Goal: Task Accomplishment & Management: Manage account settings

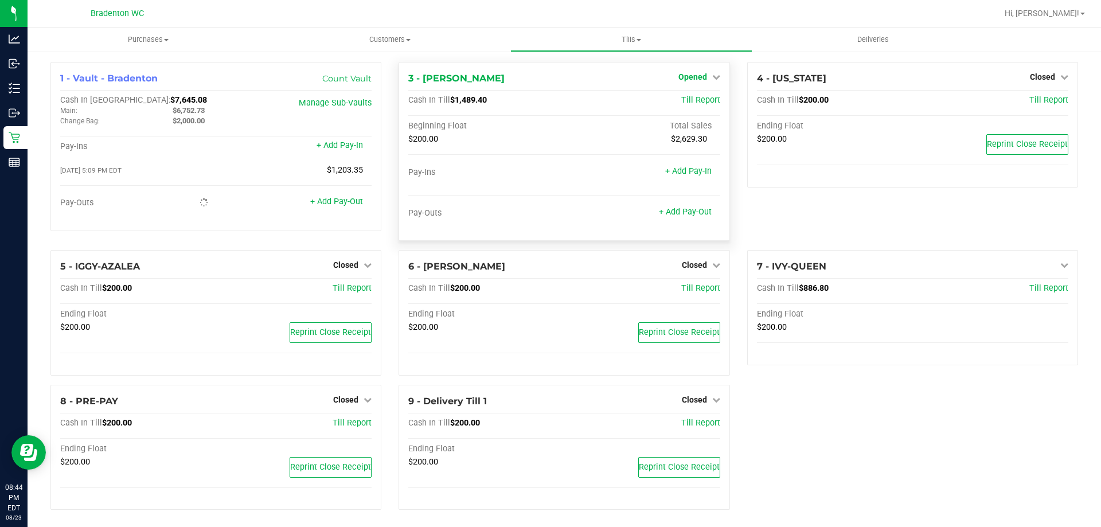
click at [695, 78] on span "Opened" at bounding box center [692, 76] width 29 height 9
click at [689, 96] on link "Close Till" at bounding box center [693, 100] width 31 height 9
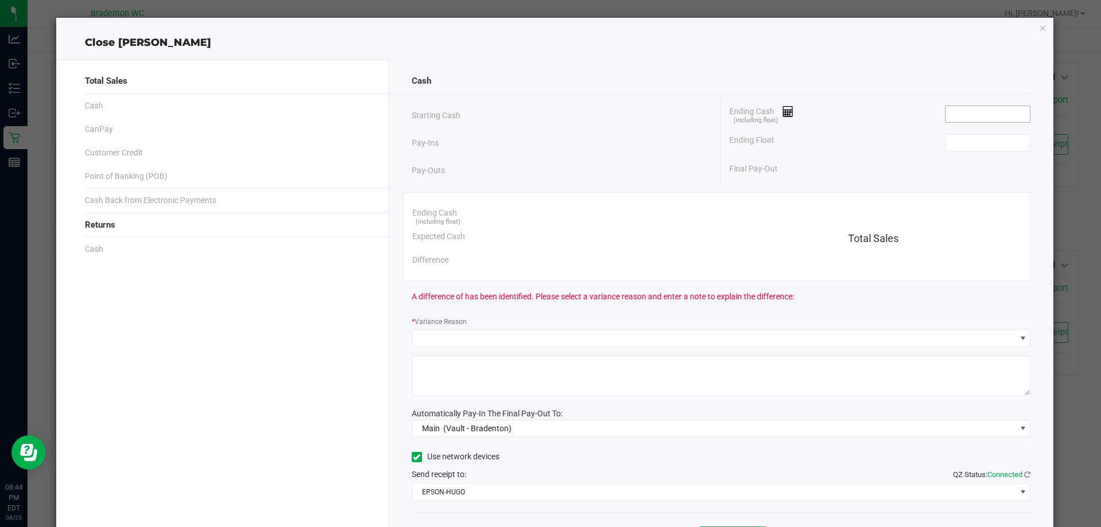
click at [973, 114] on input at bounding box center [988, 114] width 84 height 16
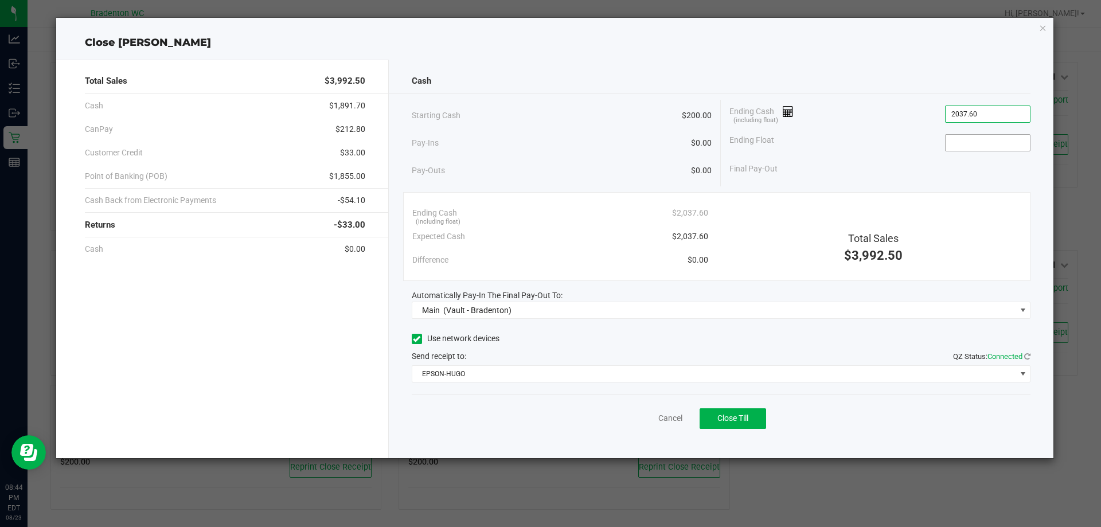
click at [989, 142] on input at bounding box center [988, 143] width 84 height 16
type input "$2,037.60"
click at [731, 418] on span "Close Till" at bounding box center [732, 417] width 31 height 9
type input "$200.00"
click at [1046, 27] on icon "button" at bounding box center [1043, 28] width 8 height 14
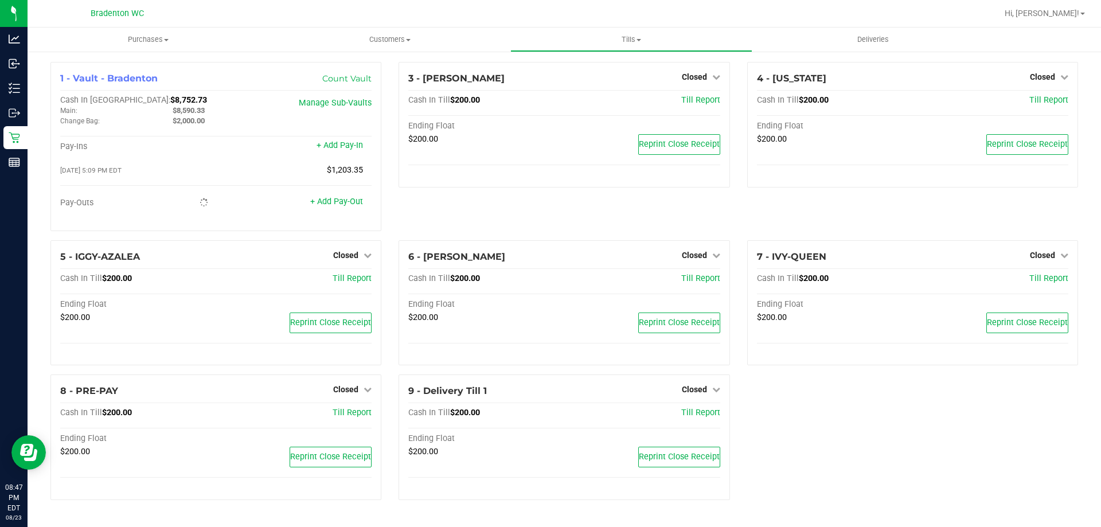
click at [622, 34] on span "Tills" at bounding box center [631, 39] width 240 height 10
click at [564, 86] on span "Reconcile e-payments" at bounding box center [567, 83] width 114 height 10
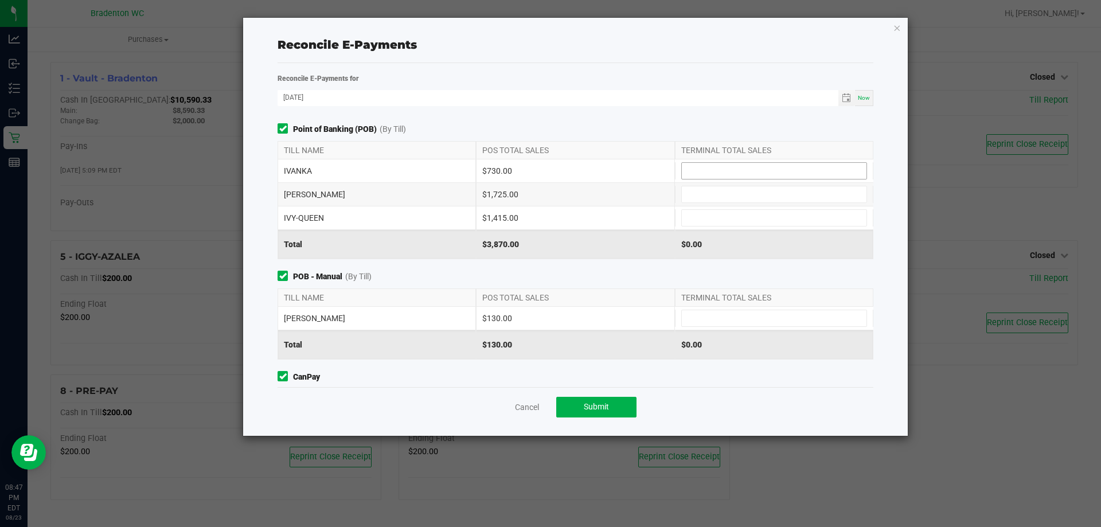
click at [702, 171] on input at bounding box center [774, 171] width 185 height 16
click at [715, 196] on input at bounding box center [774, 194] width 185 height 16
type input "$730.00"
type input "7"
click at [744, 219] on input at bounding box center [774, 218] width 185 height 16
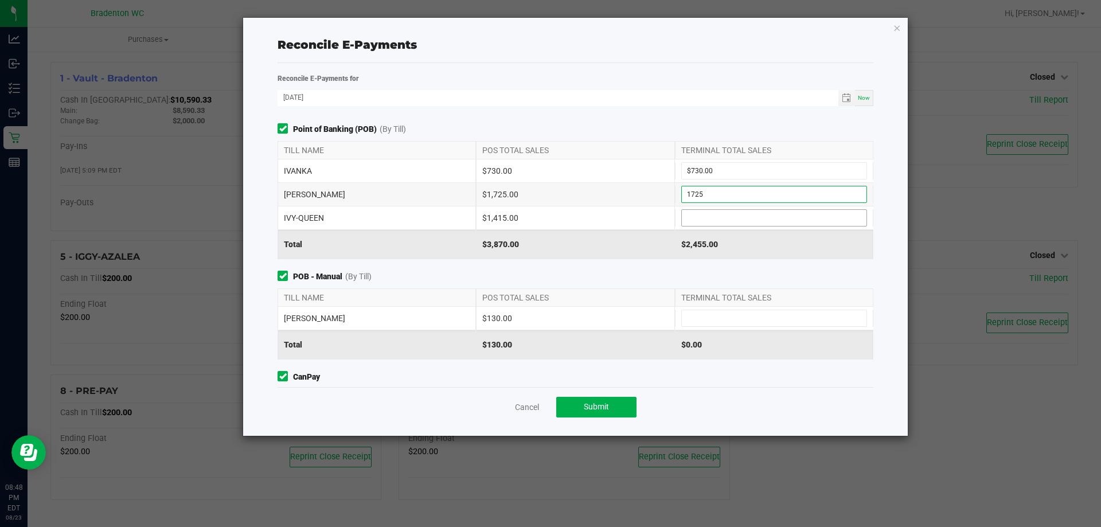
type input "$1,725.00"
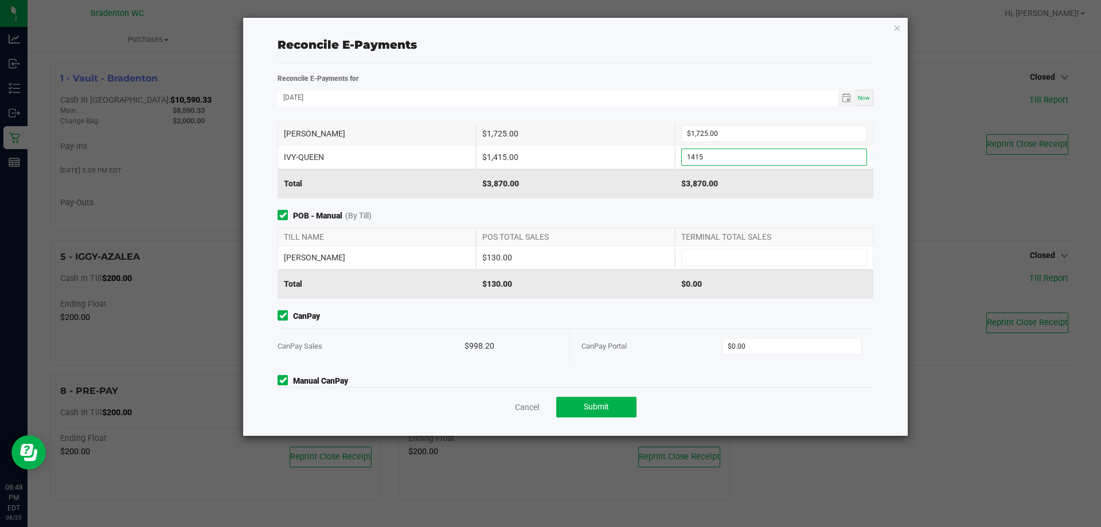
scroll to position [67, 0]
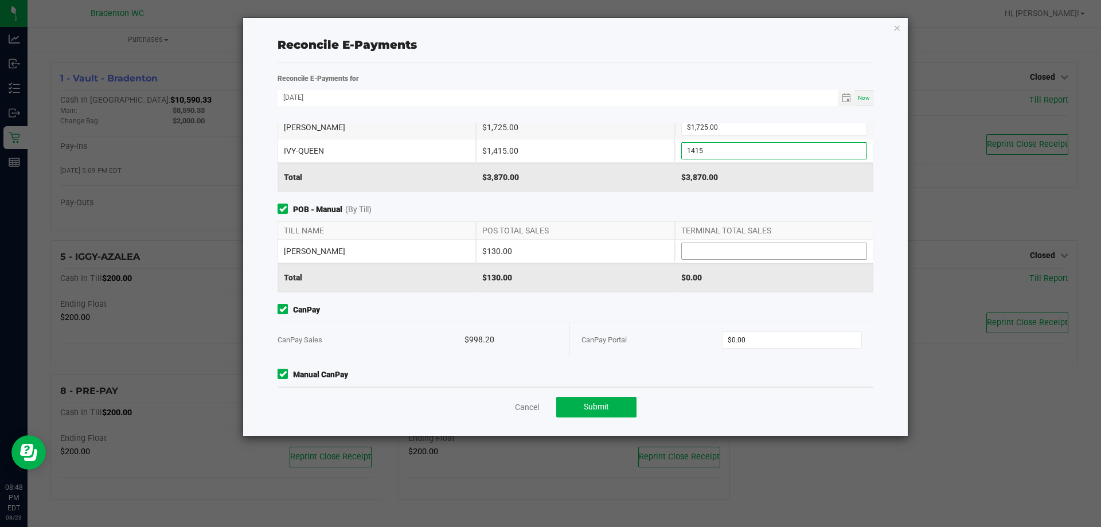
click at [750, 251] on input at bounding box center [774, 251] width 185 height 16
type input "$1,415.00"
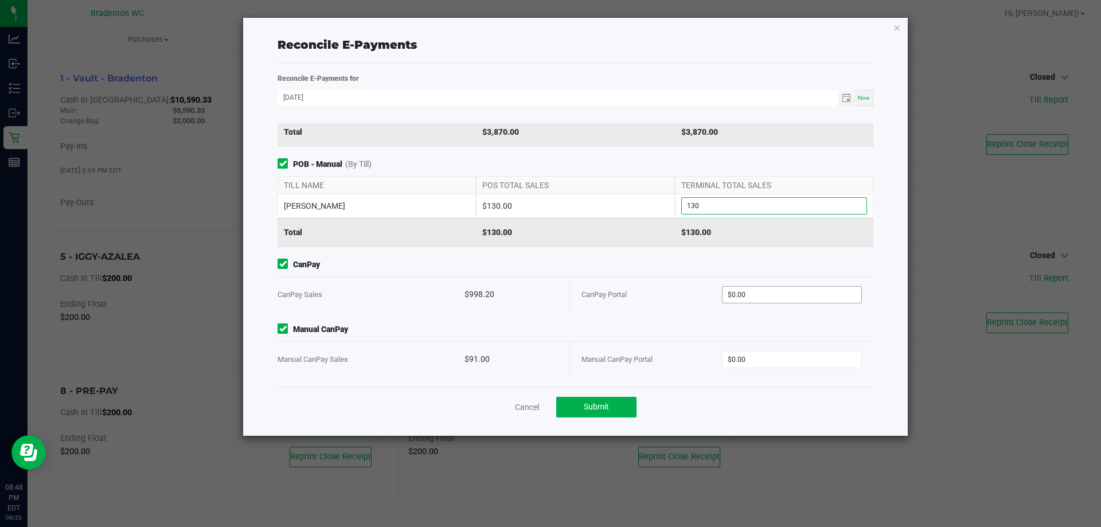
click at [770, 294] on input "$0.00" at bounding box center [792, 295] width 139 height 16
type input "$130.00"
click at [783, 358] on input "$0.00" at bounding box center [792, 360] width 139 height 16
type input "$998.20"
click at [592, 415] on button "Submit" at bounding box center [596, 407] width 80 height 21
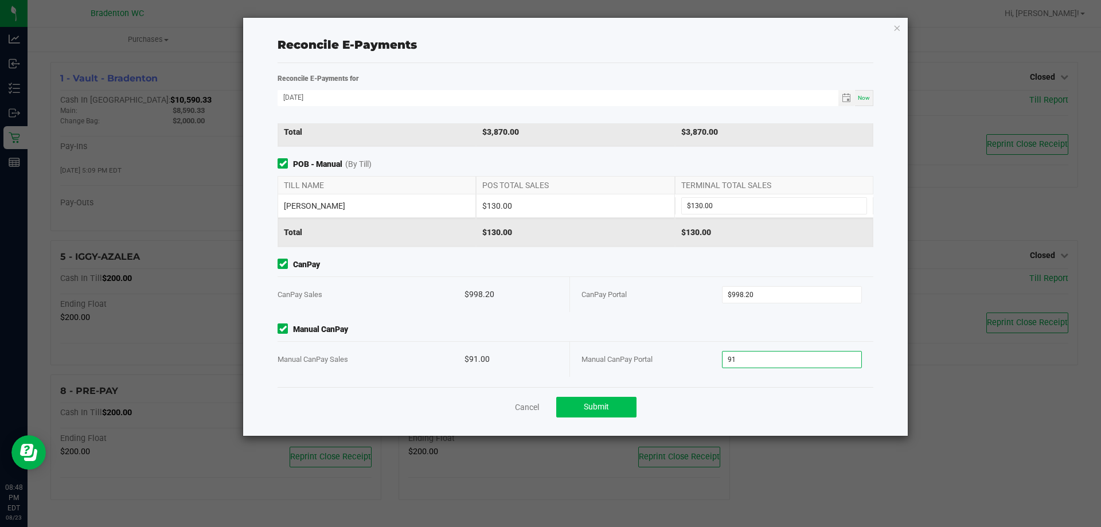
type input "$91.00"
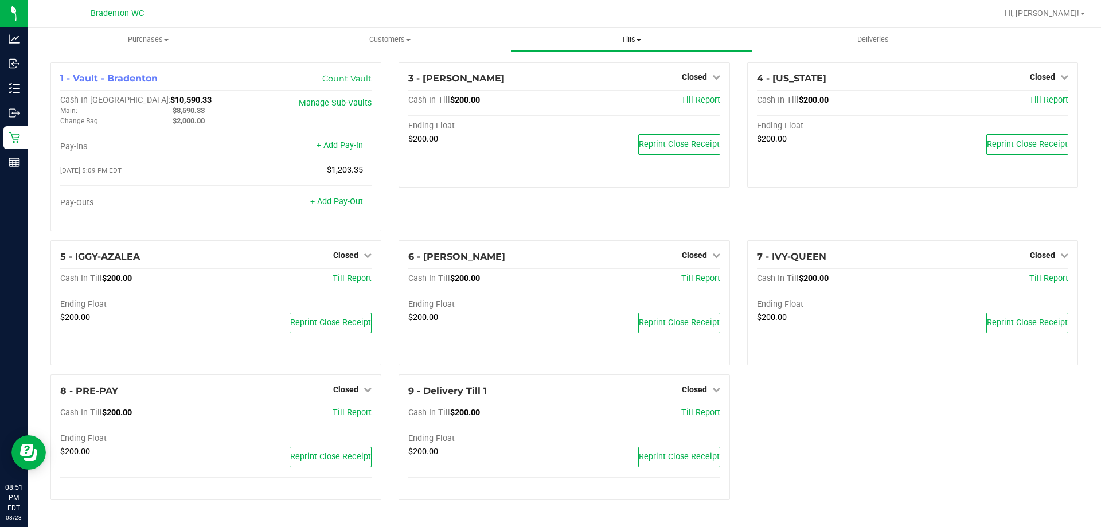
click at [619, 37] on span "Tills" at bounding box center [631, 39] width 240 height 10
click at [12, 81] on div "Inventory" at bounding box center [15, 88] width 24 height 23
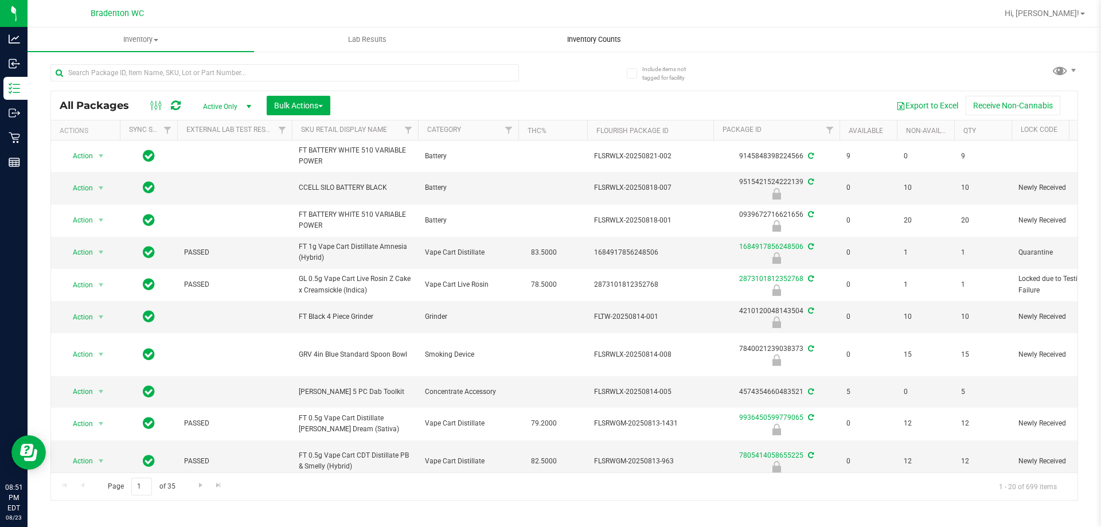
click at [593, 39] on span "Inventory Counts" at bounding box center [594, 39] width 85 height 10
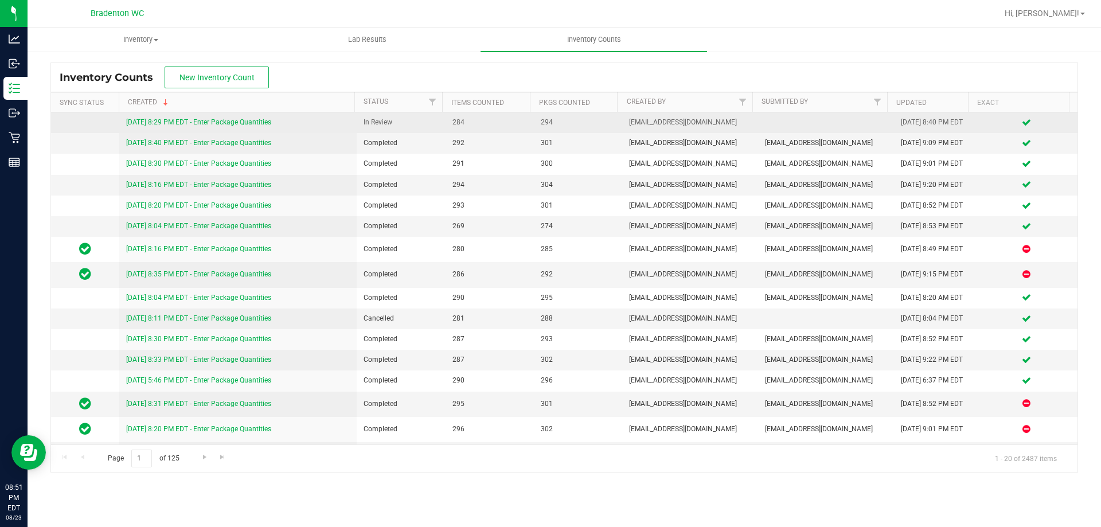
click at [229, 125] on link "[DATE] 8:29 PM EDT - Enter Package Quantities" at bounding box center [198, 122] width 145 height 8
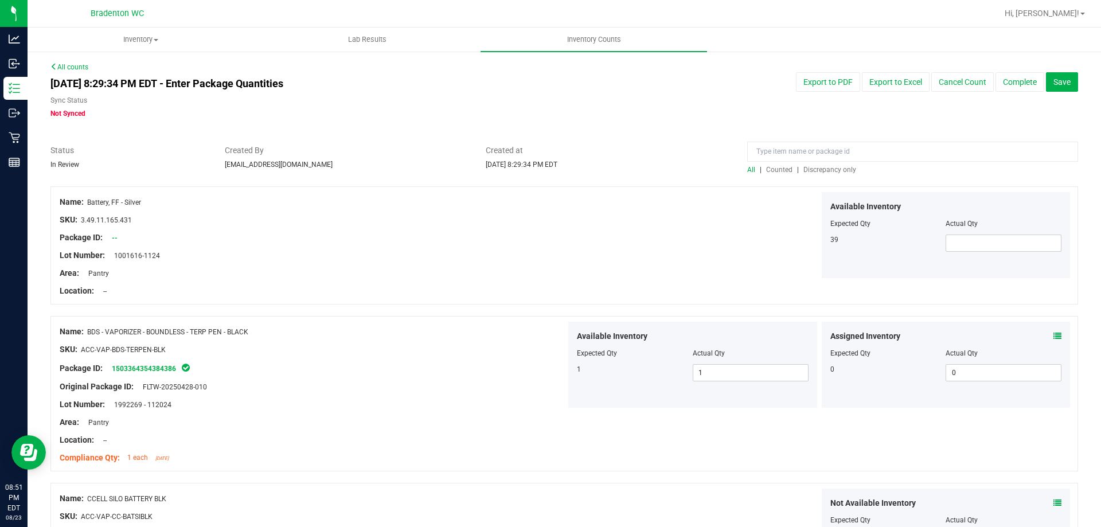
click at [818, 169] on span "Discrepancy only" at bounding box center [829, 170] width 53 height 8
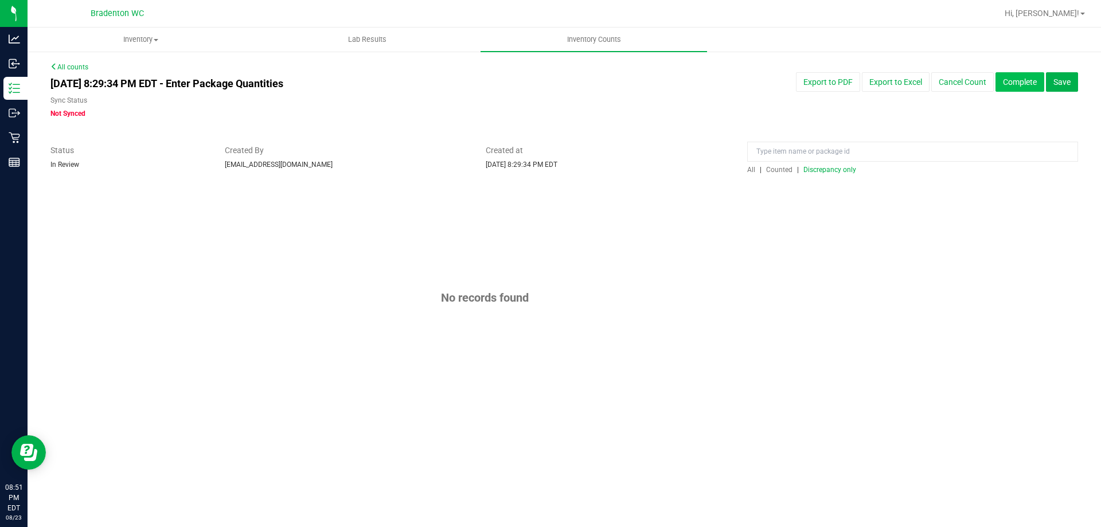
click at [1014, 80] on button "Complete" at bounding box center [1020, 81] width 49 height 19
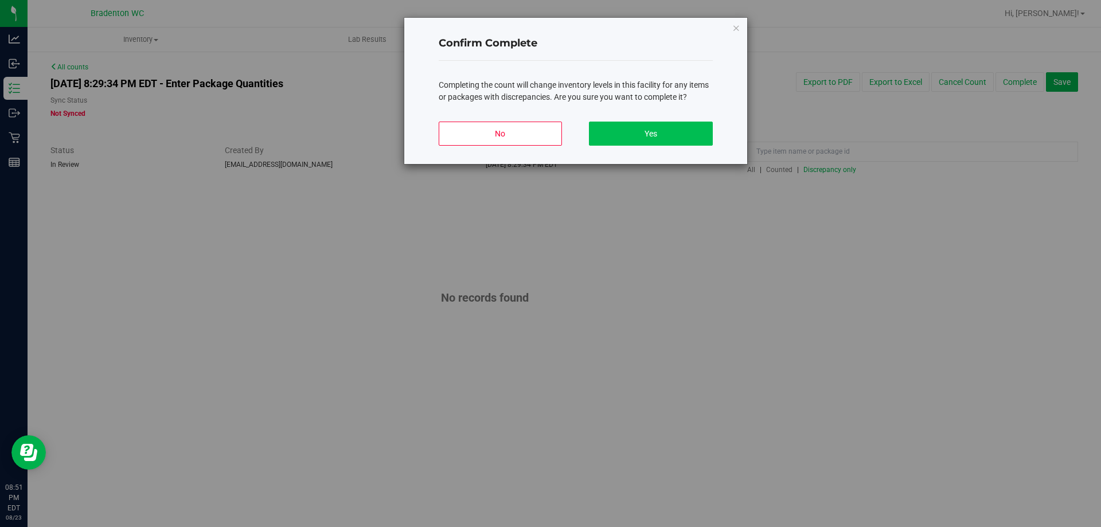
click at [631, 140] on button "Yes" at bounding box center [650, 134] width 123 height 24
